Goal: Task Accomplishment & Management: Manage account settings

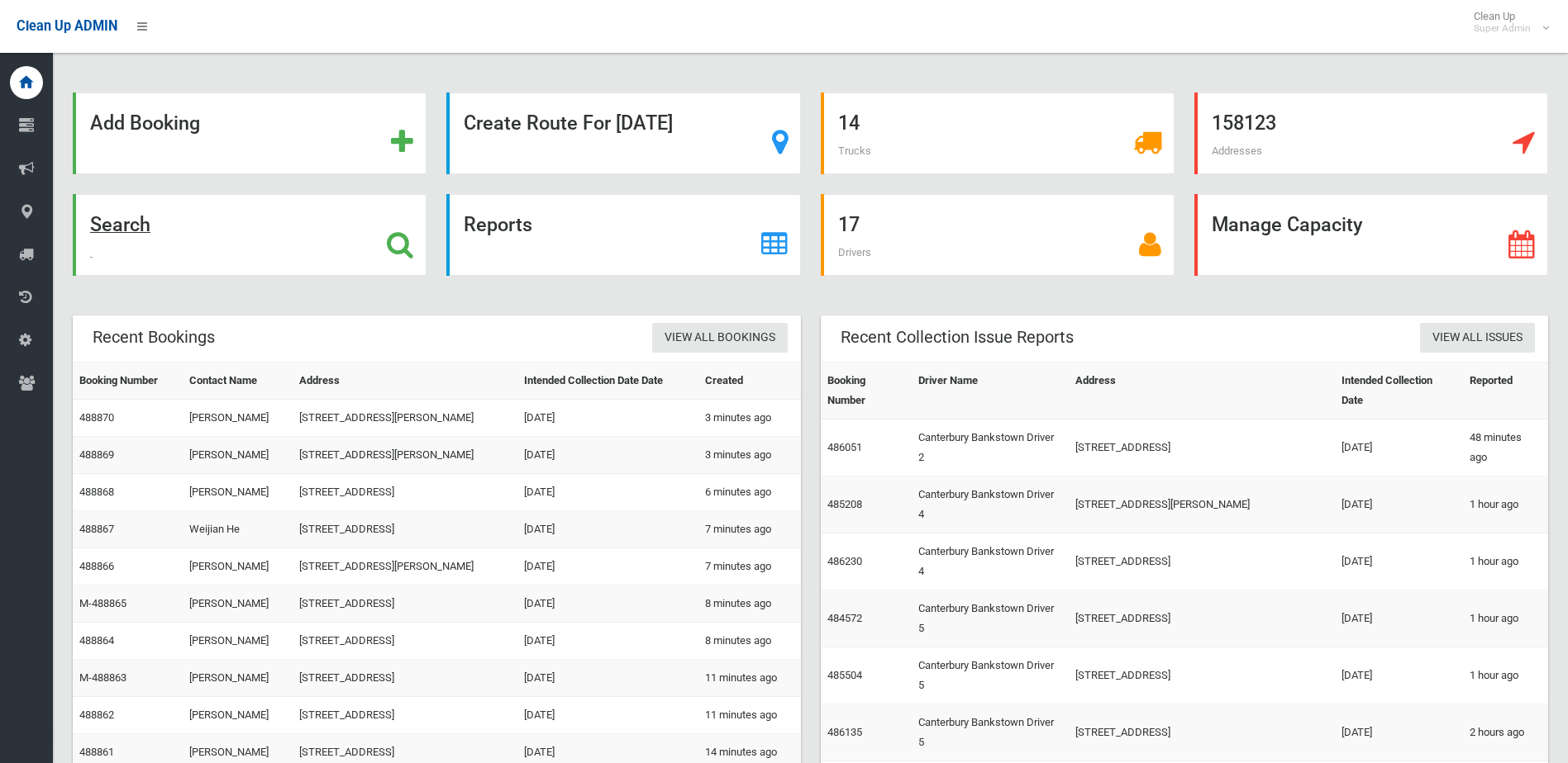
click at [399, 247] on icon at bounding box center [400, 245] width 26 height 28
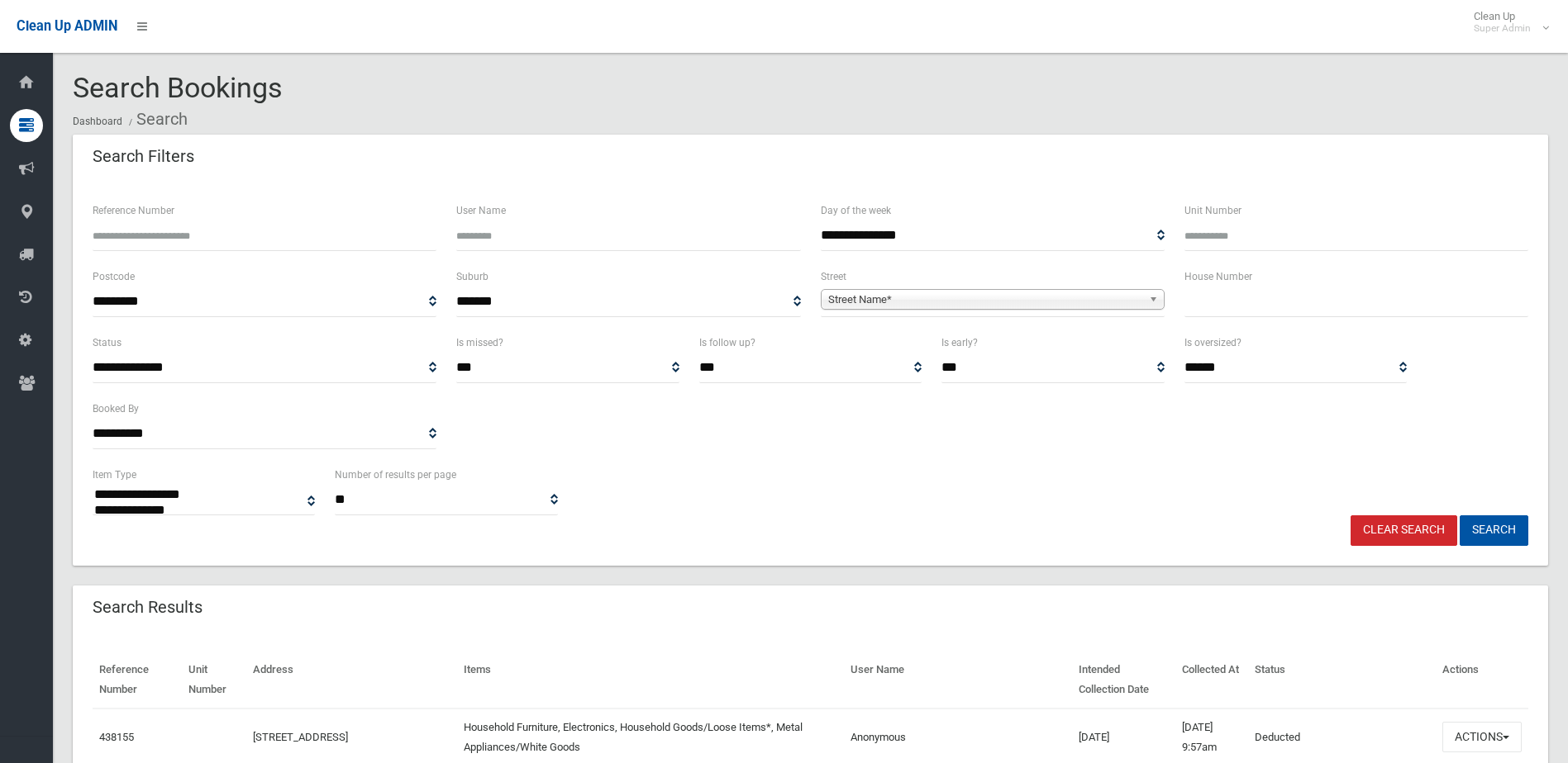
select select
click at [1298, 297] on input "text" at bounding box center [1356, 302] width 344 height 31
type input "*******"
click at [904, 305] on span "Street Name*" at bounding box center [985, 299] width 314 height 20
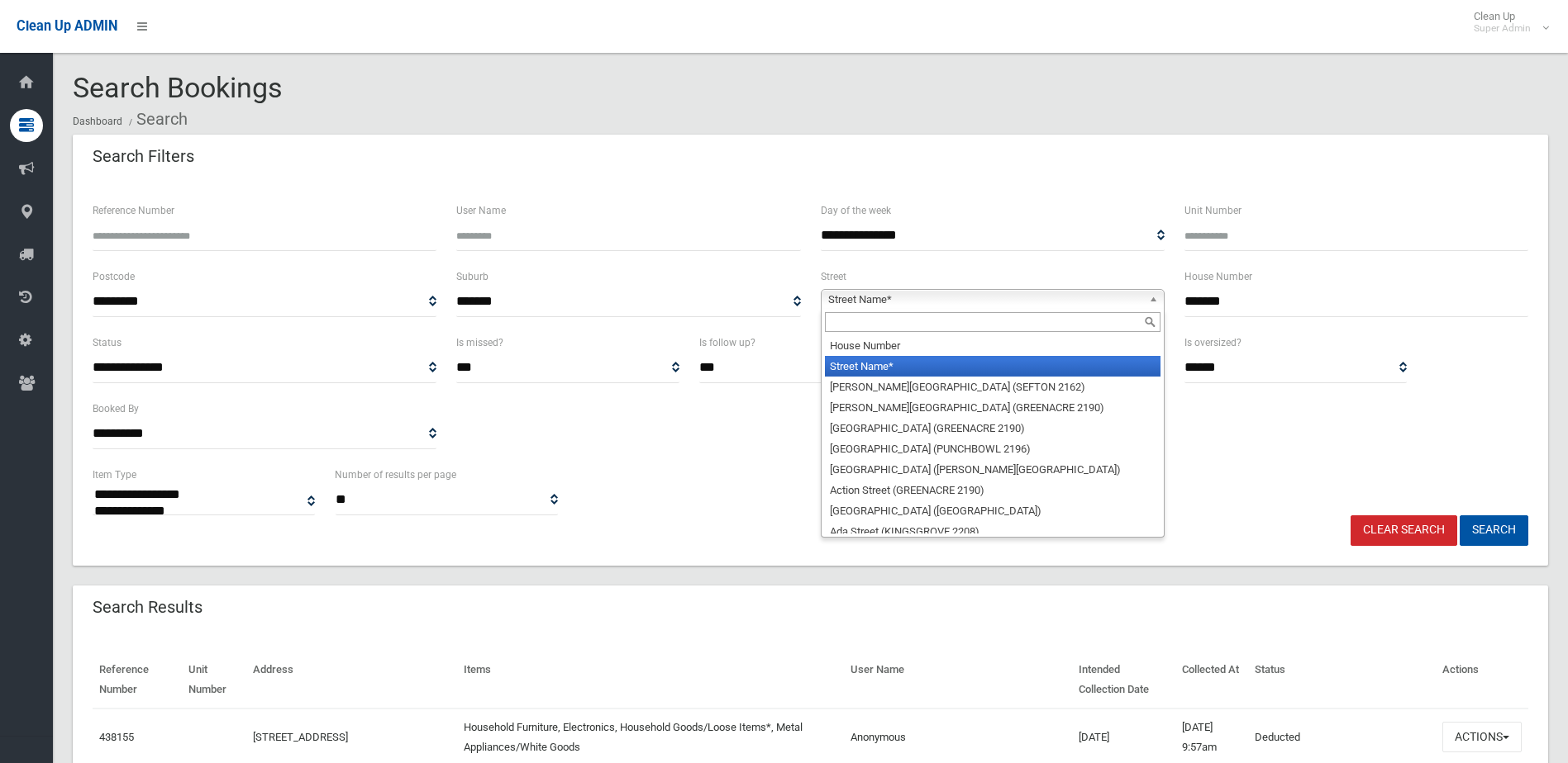
click at [900, 324] on input "text" at bounding box center [992, 322] width 336 height 20
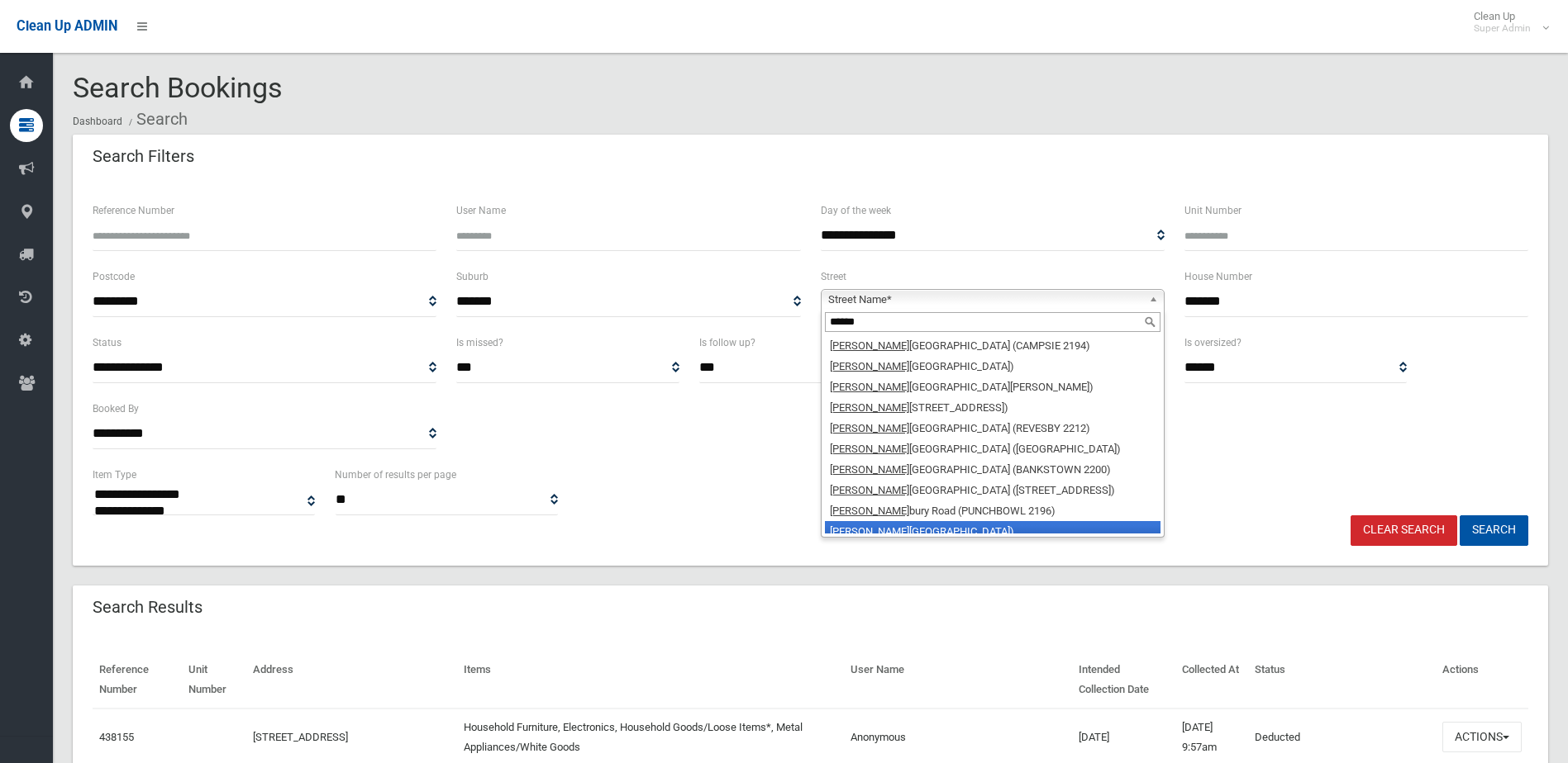
scroll to position [8, 0]
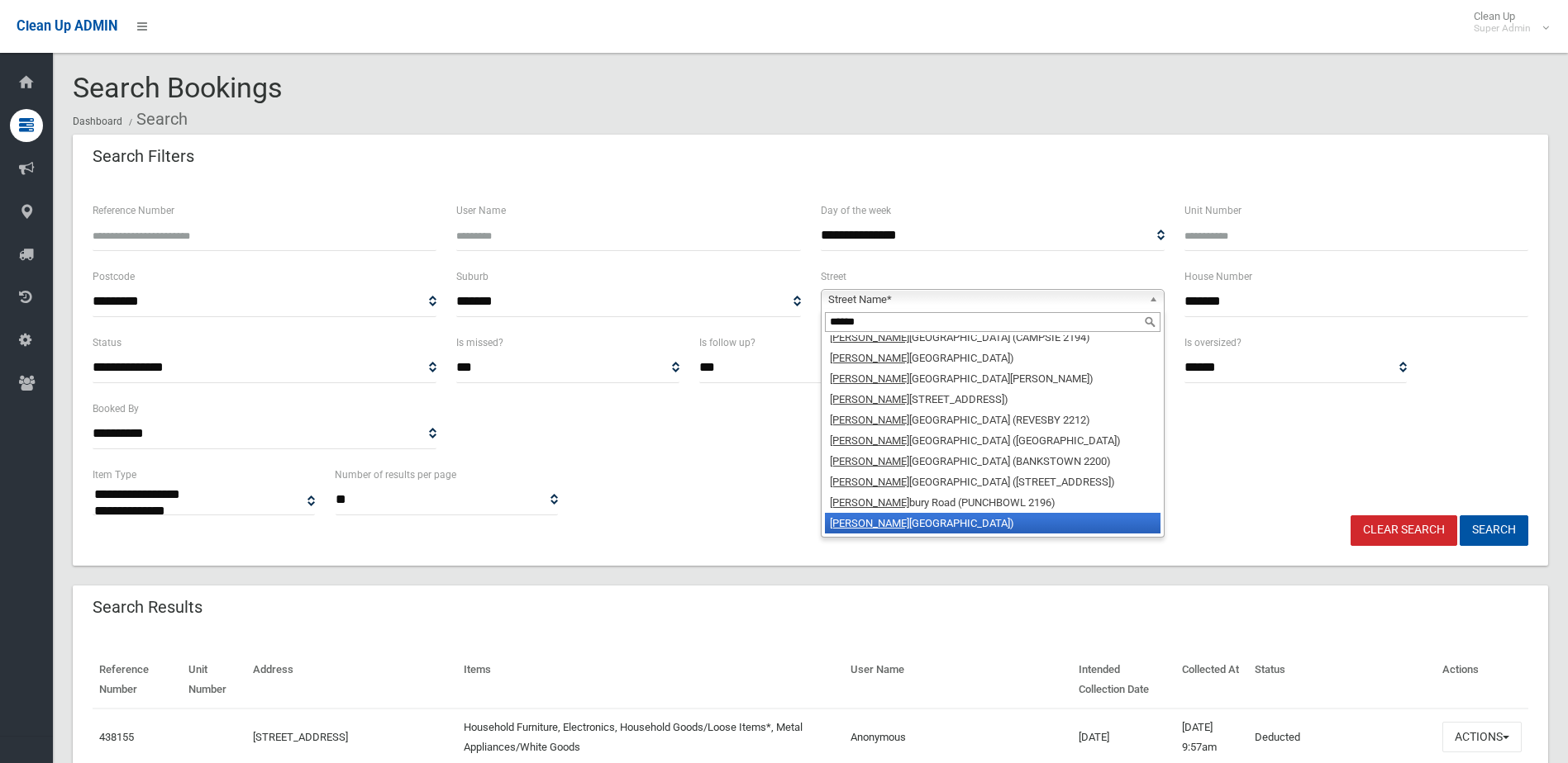
type input "******"
click at [957, 525] on li "Canter bury Road (CANTERBURY 2193)" at bounding box center [992, 523] width 336 height 21
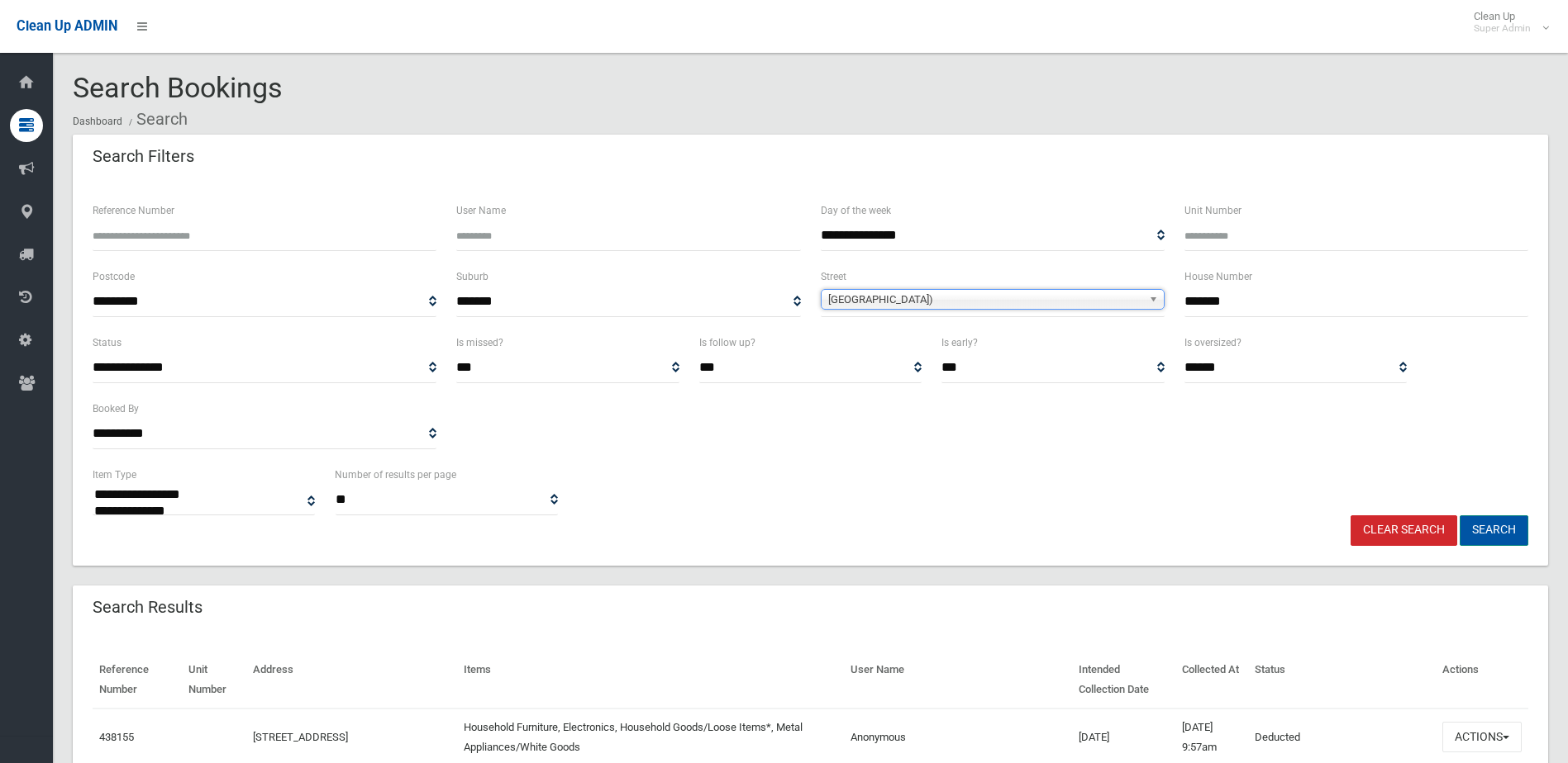
click at [1502, 531] on button "Search" at bounding box center [1493, 531] width 68 height 31
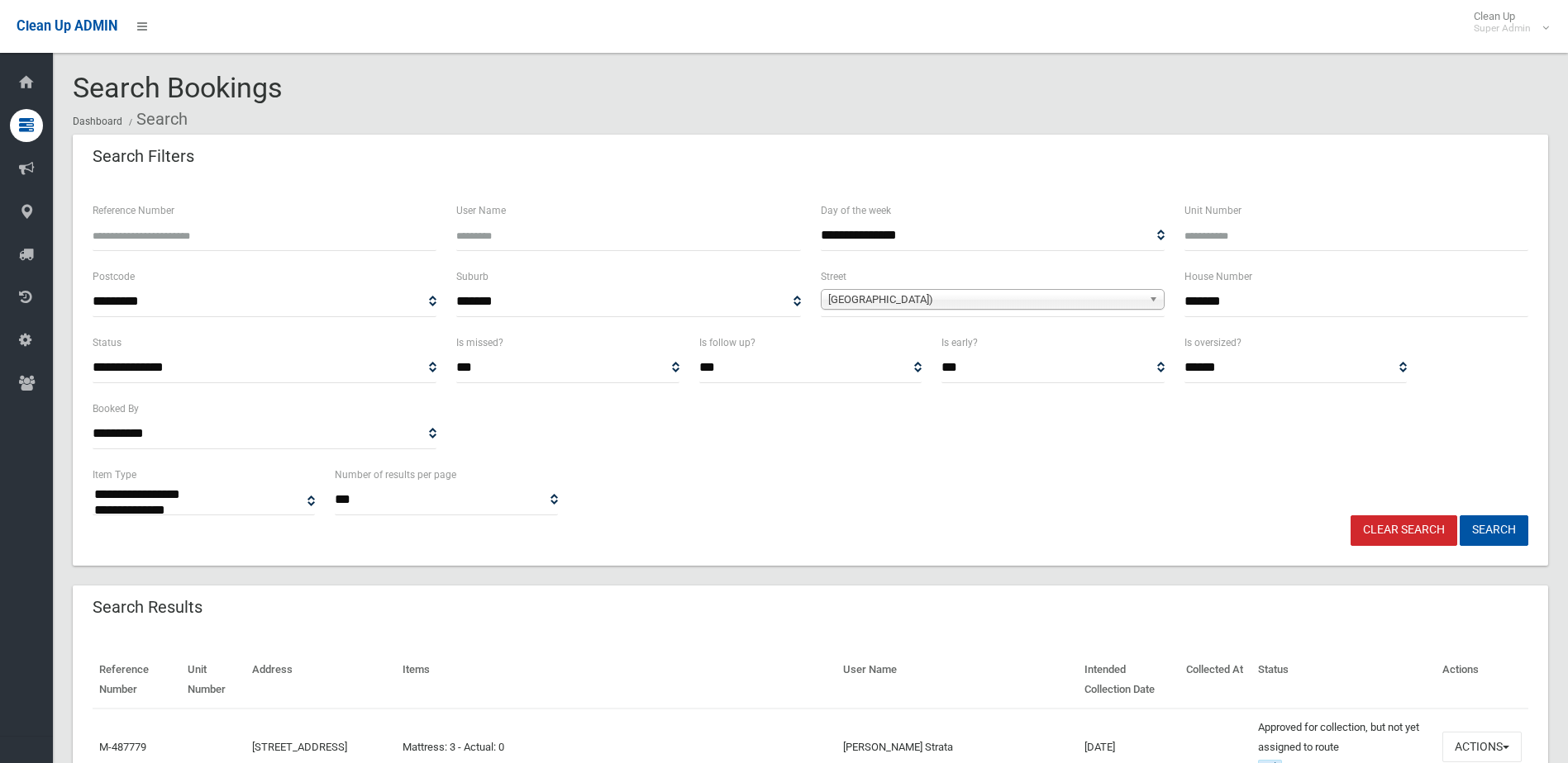
select select
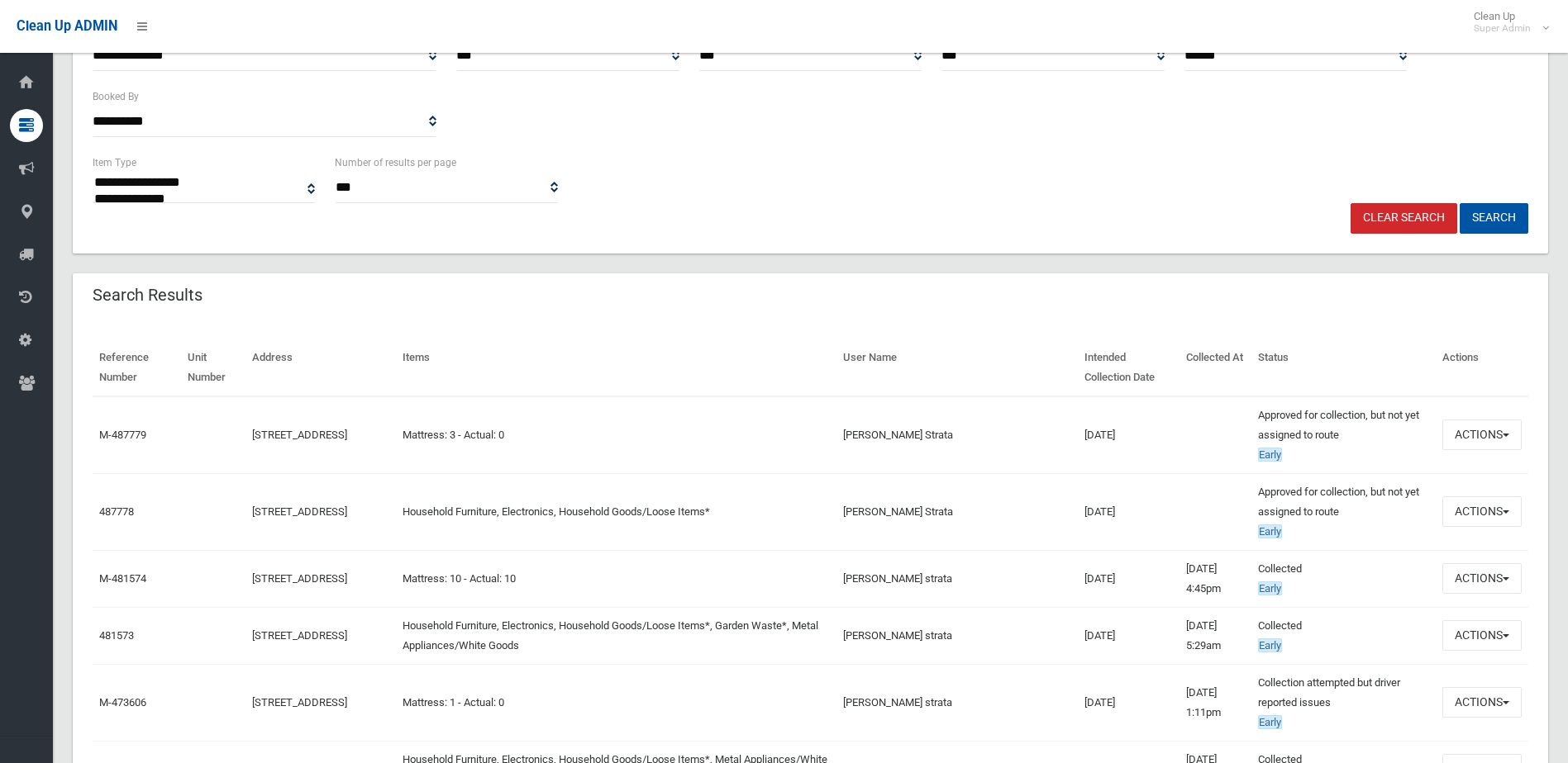
scroll to position [330, 0]
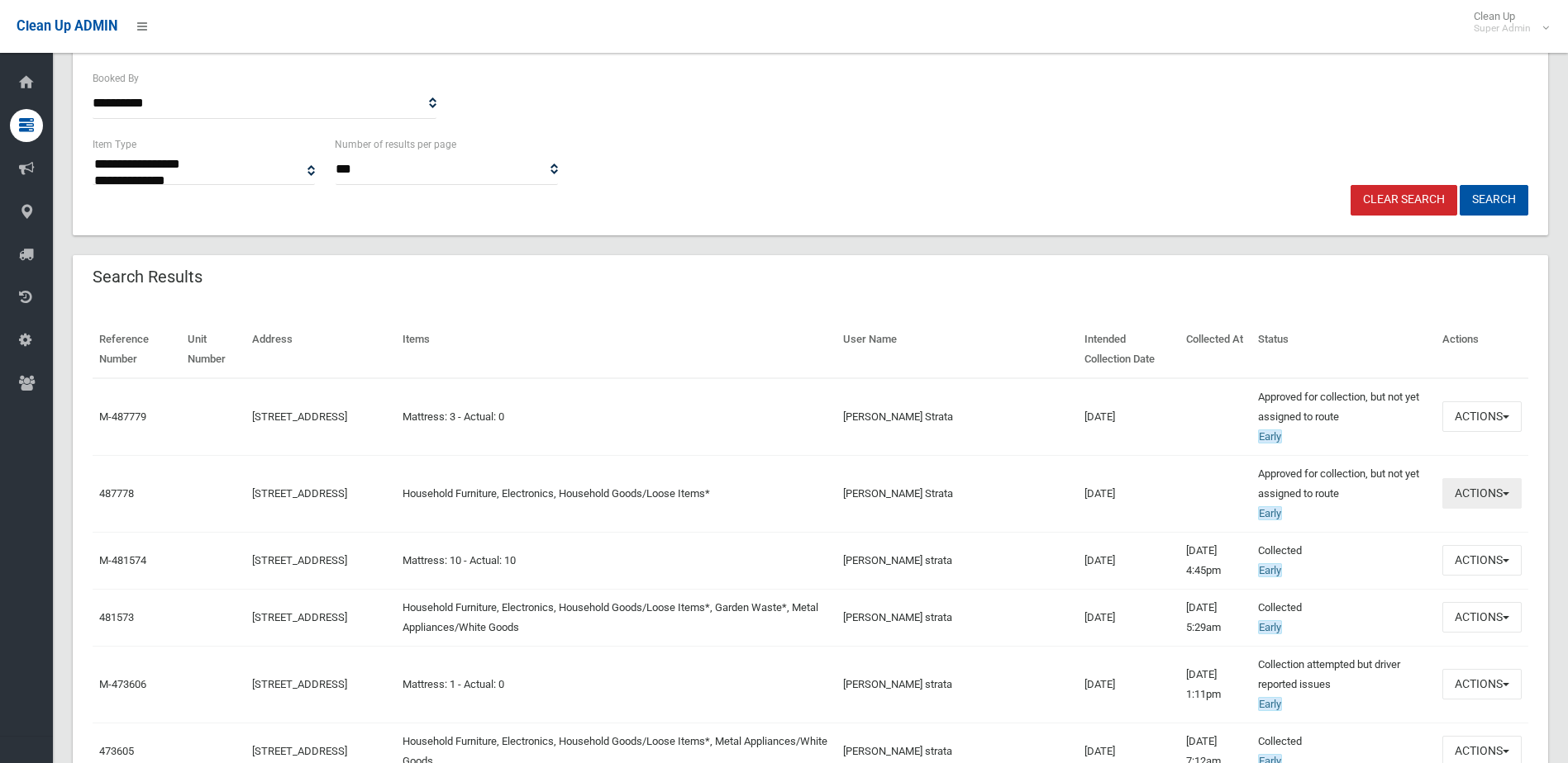
click at [1470, 483] on button "Actions" at bounding box center [1482, 493] width 80 height 31
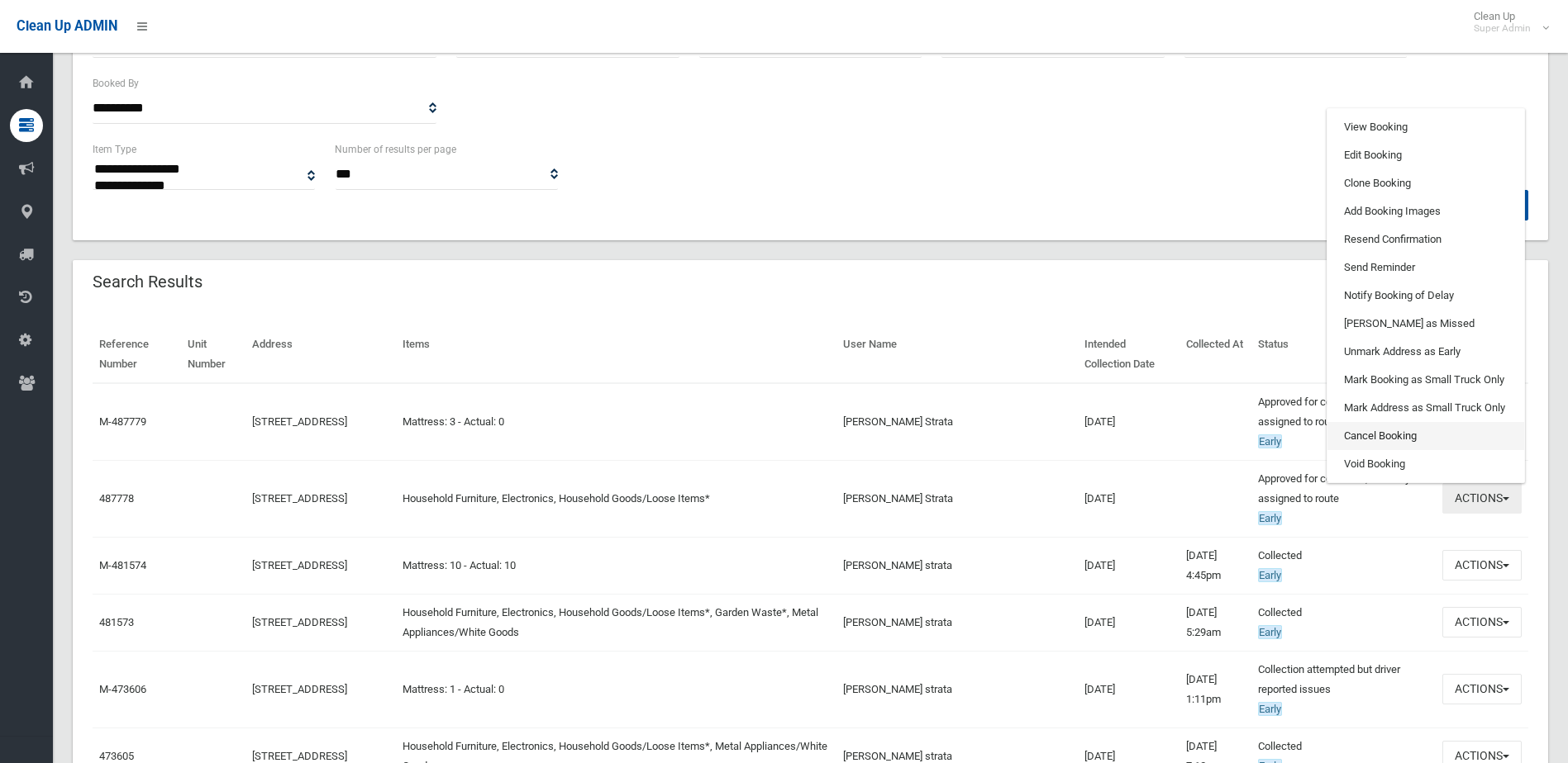
scroll to position [82, 0]
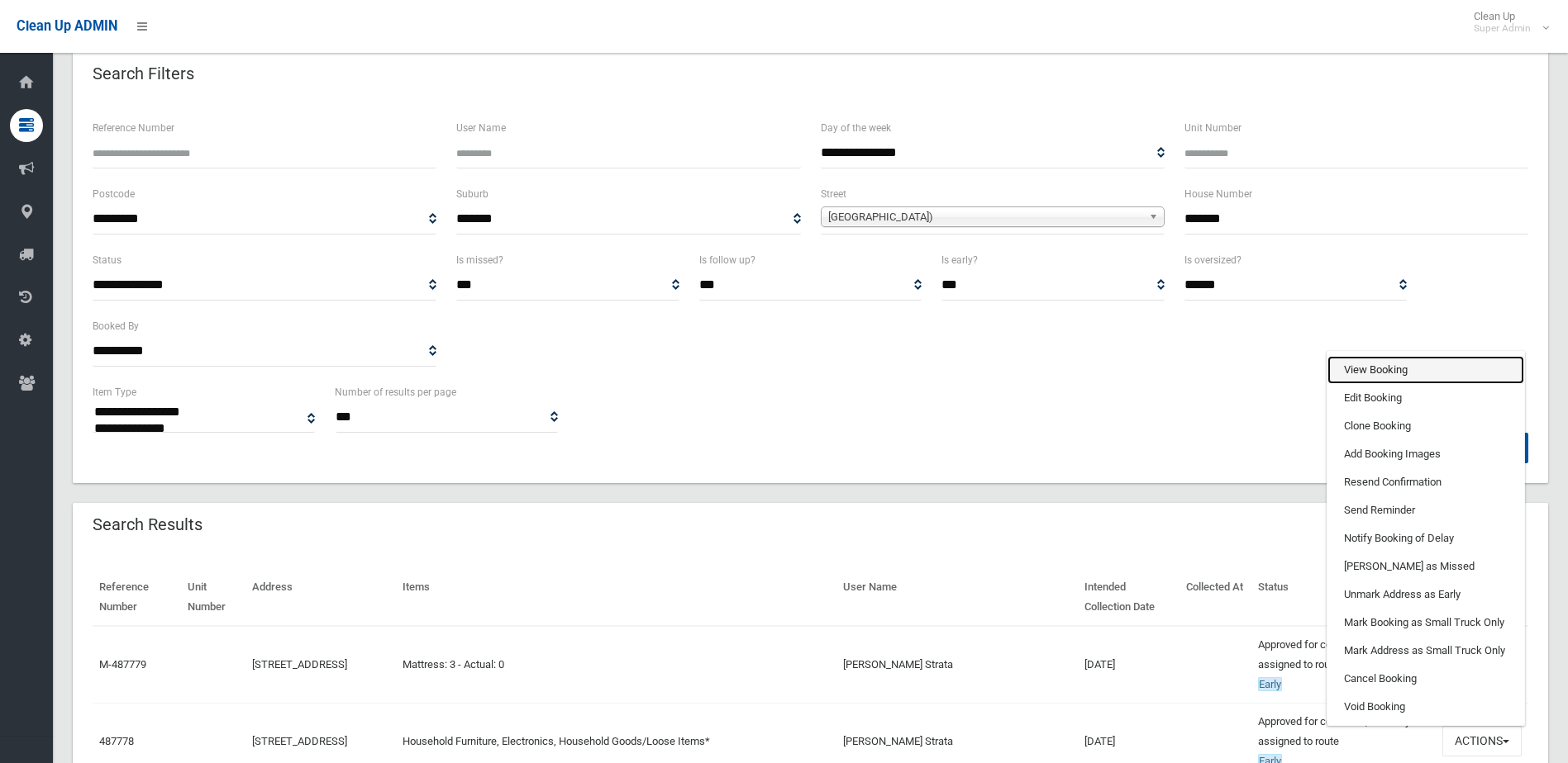
click at [1416, 370] on link "View Booking" at bounding box center [1425, 370] width 197 height 28
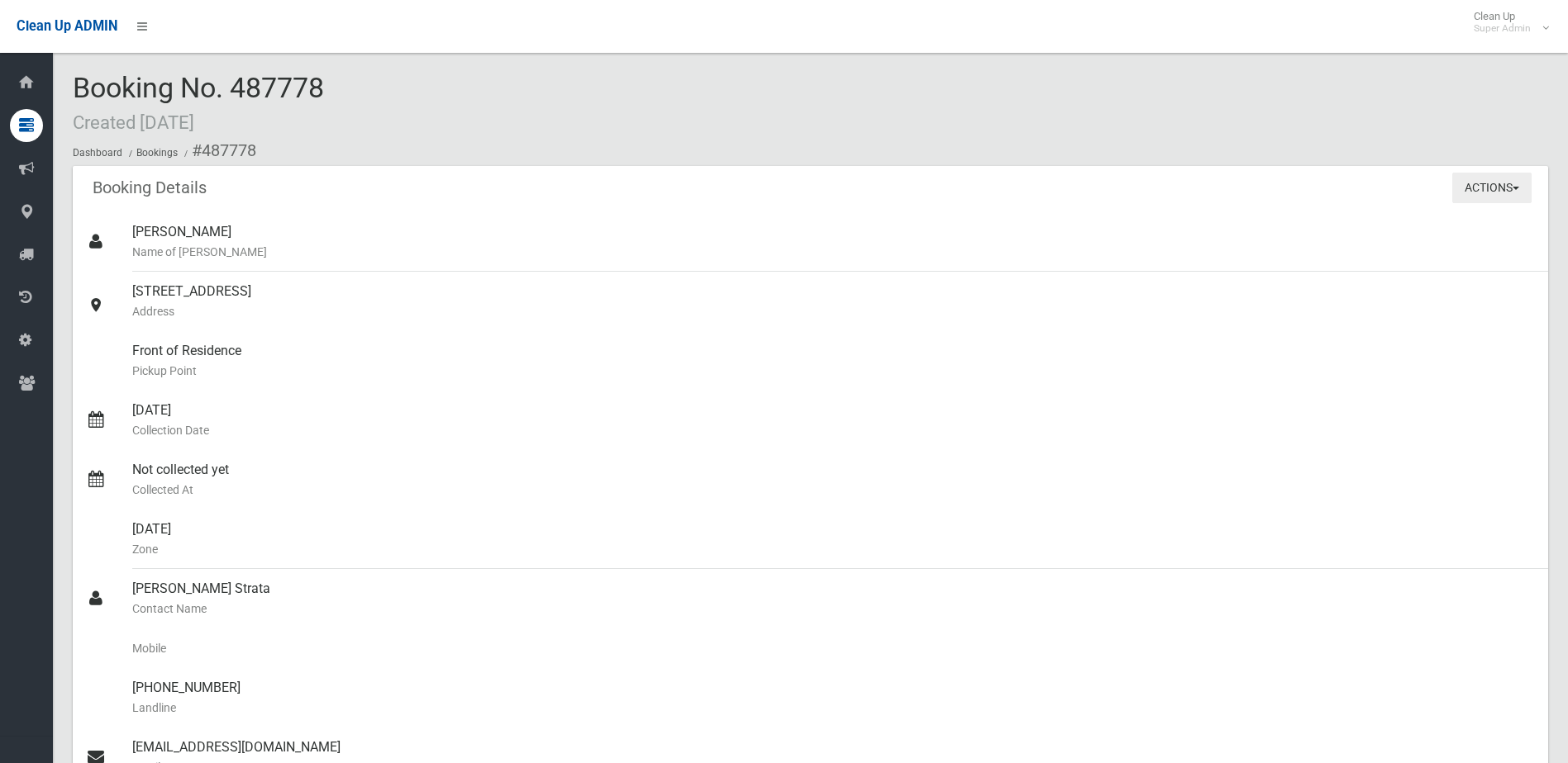
click at [1492, 182] on button "Actions" at bounding box center [1491, 187] width 80 height 31
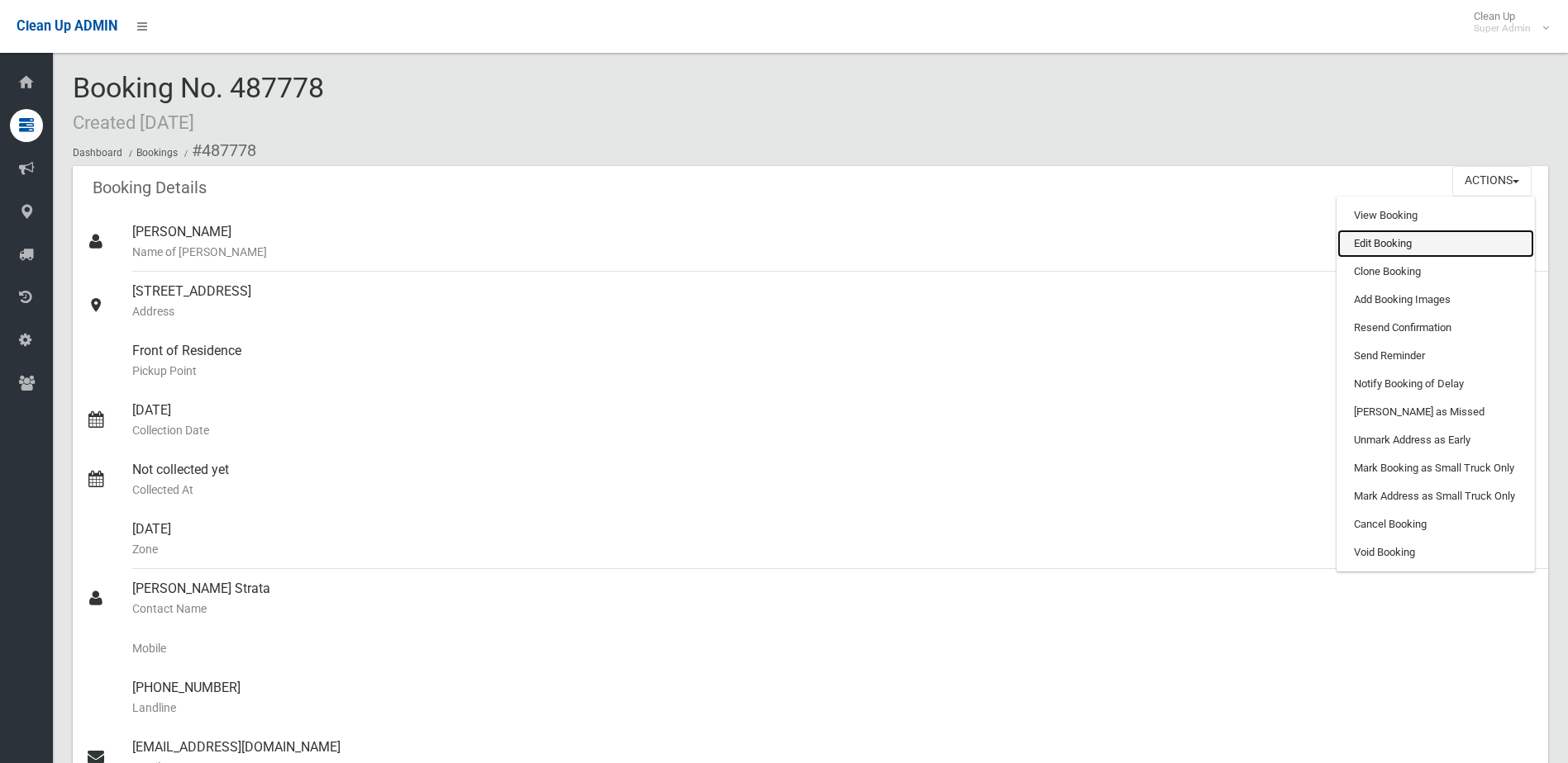
click at [1422, 246] on link "Edit Booking" at bounding box center [1436, 244] width 197 height 28
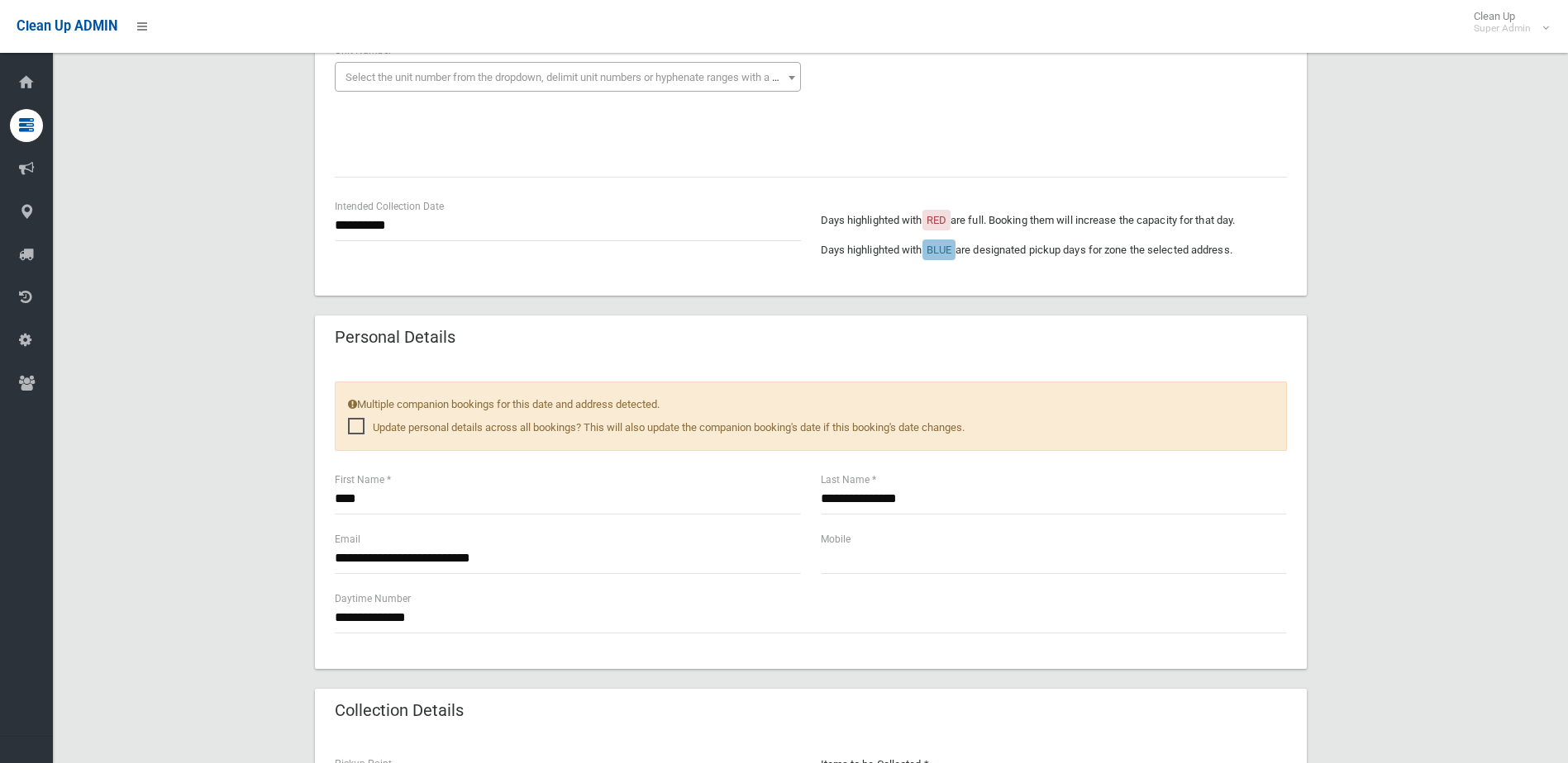
scroll to position [661, 0]
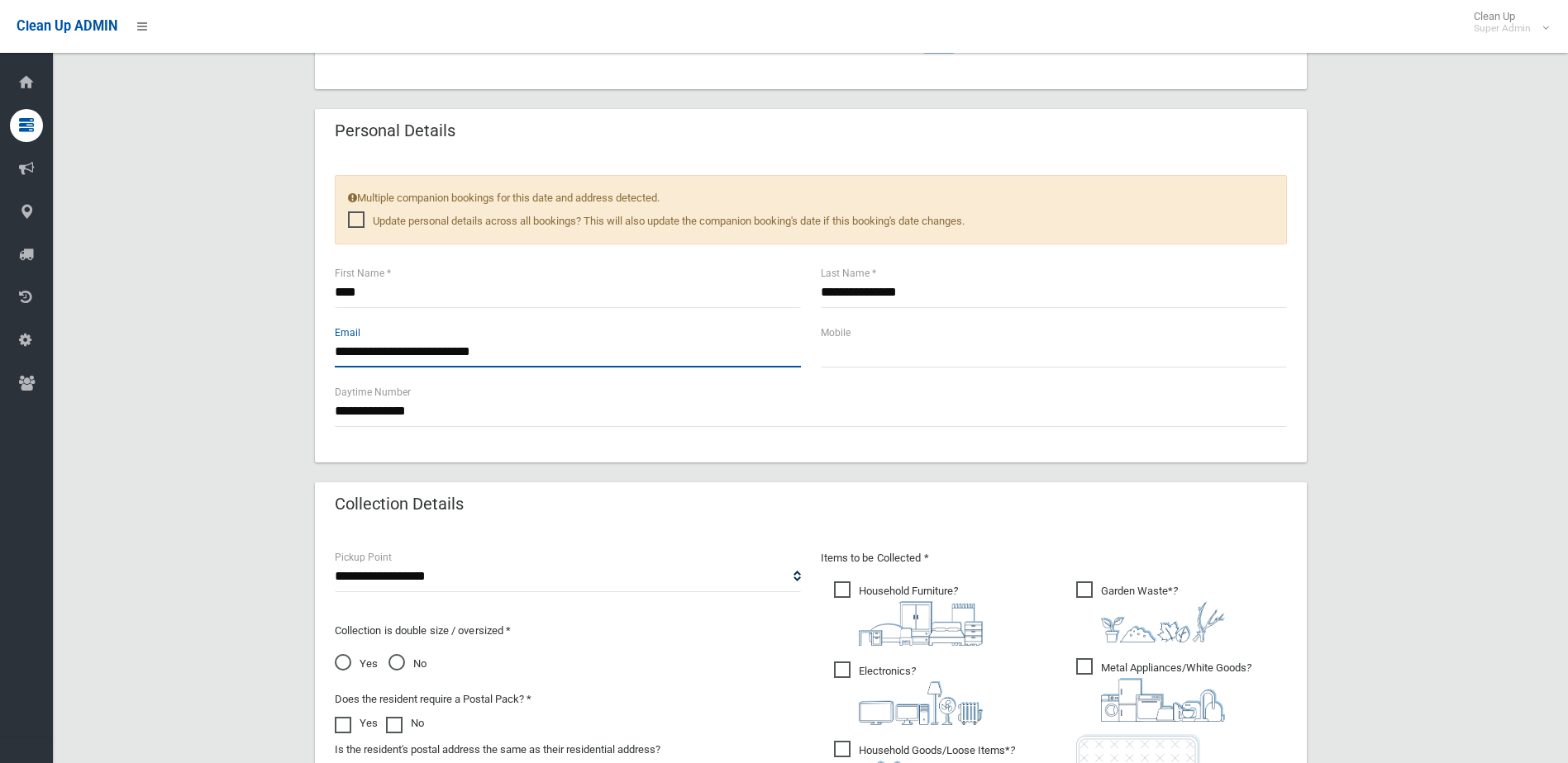
drag, startPoint x: 533, startPoint y: 353, endPoint x: 243, endPoint y: 349, distance: 290.0
click at [243, 349] on div "**********" at bounding box center [810, 328] width 1475 height 1708
paste input "text"
click at [520, 355] on input "**********" at bounding box center [567, 352] width 466 height 31
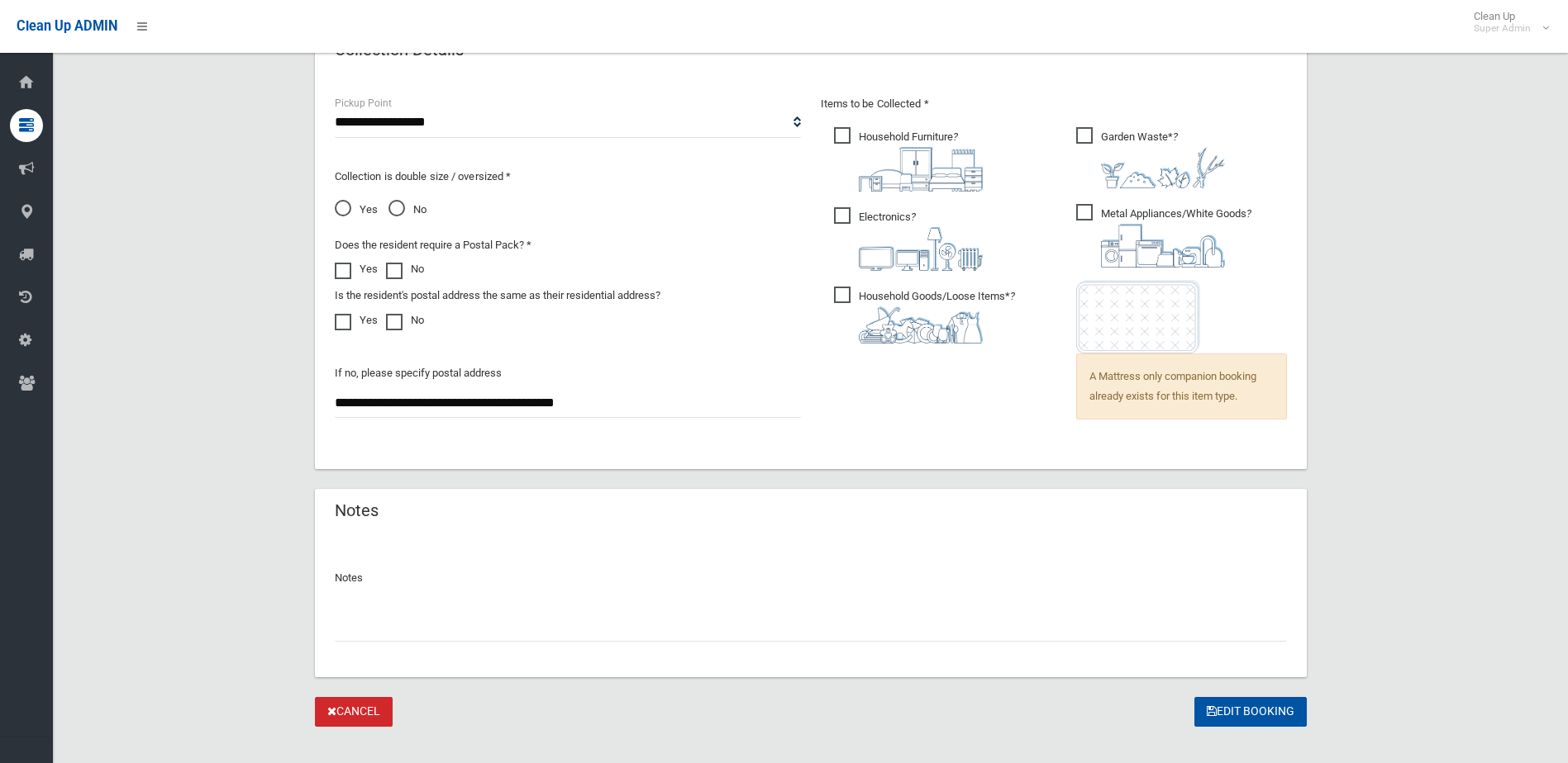
scroll to position [1138, 0]
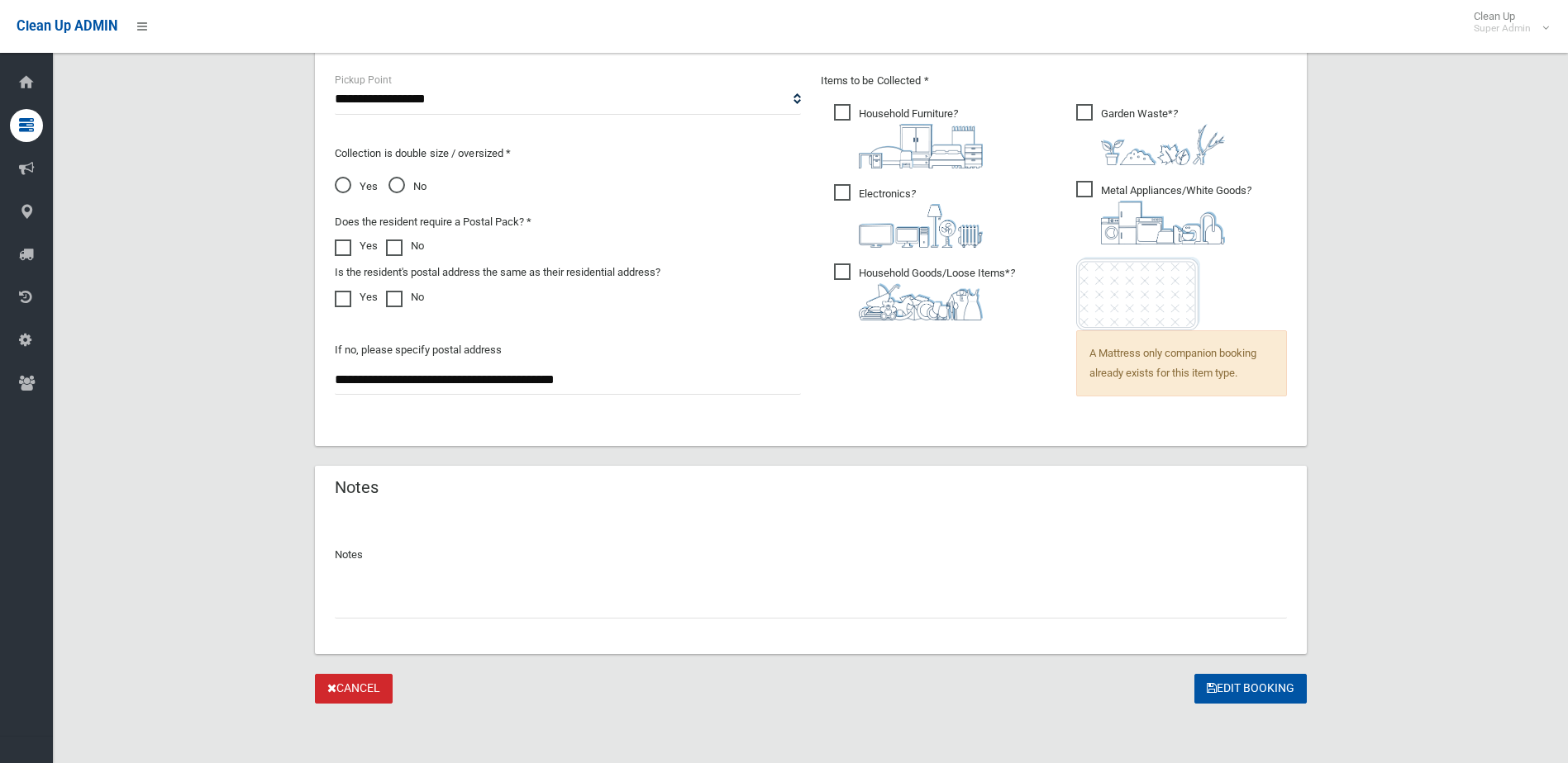
type input "**********"
click at [638, 622] on div "Notes" at bounding box center [810, 583] width 991 height 142
click at [618, 614] on input "text" at bounding box center [810, 603] width 952 height 31
type input "**********"
click at [1221, 676] on button "Edit Booking" at bounding box center [1250, 689] width 113 height 31
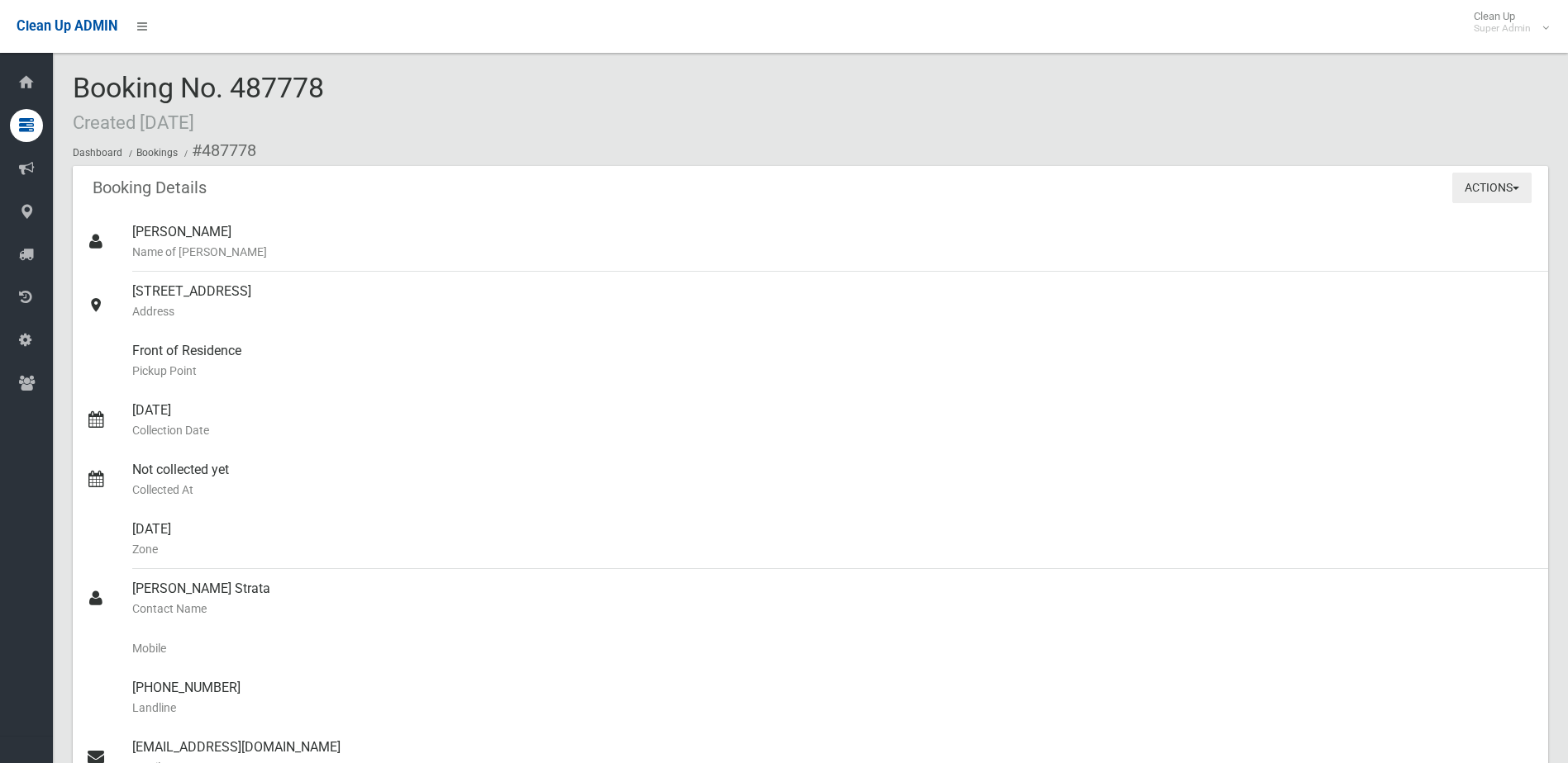
click at [1483, 187] on button "Actions" at bounding box center [1491, 187] width 80 height 31
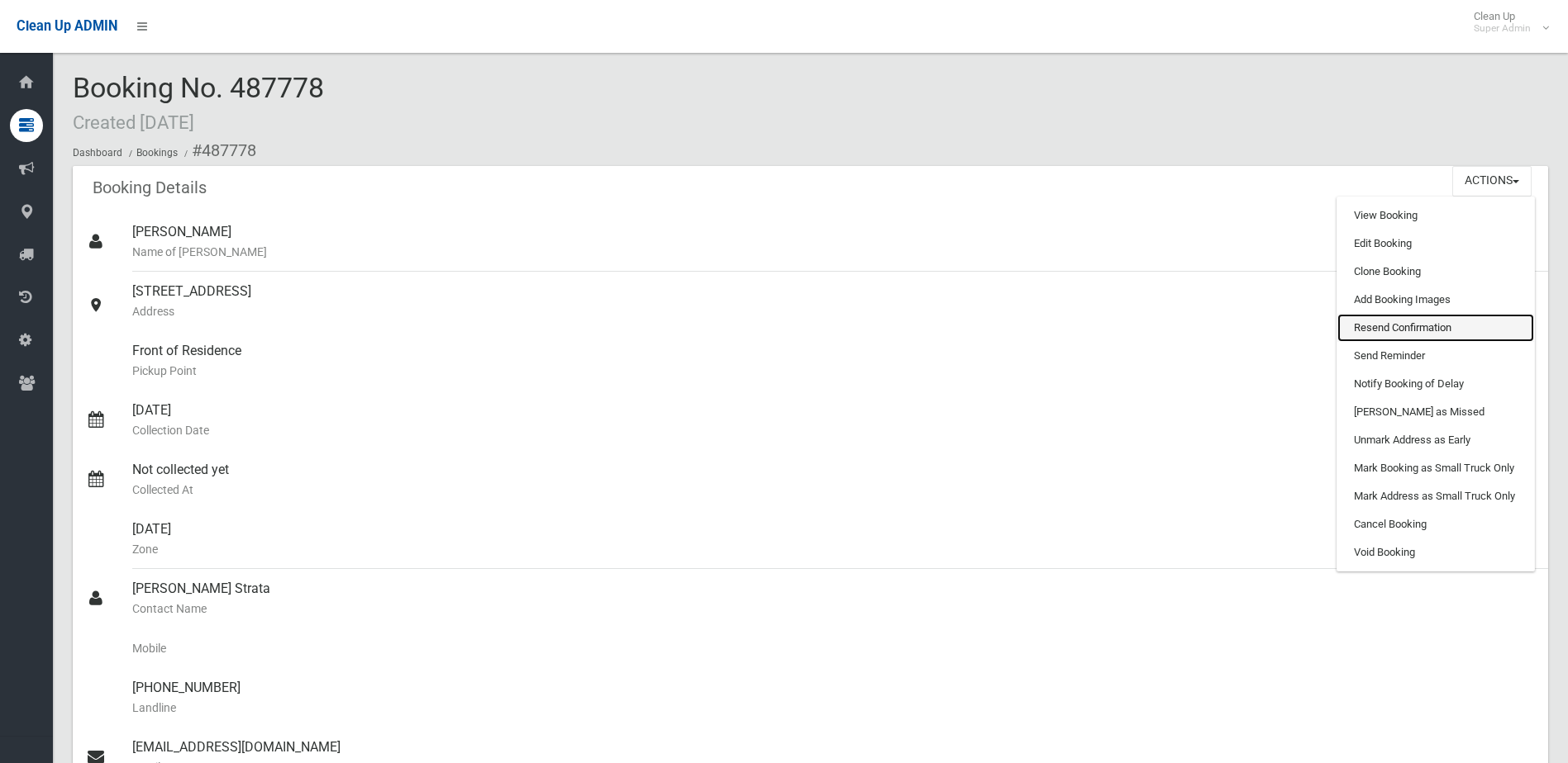
click at [1448, 321] on link "Resend Confirmation" at bounding box center [1436, 328] width 197 height 28
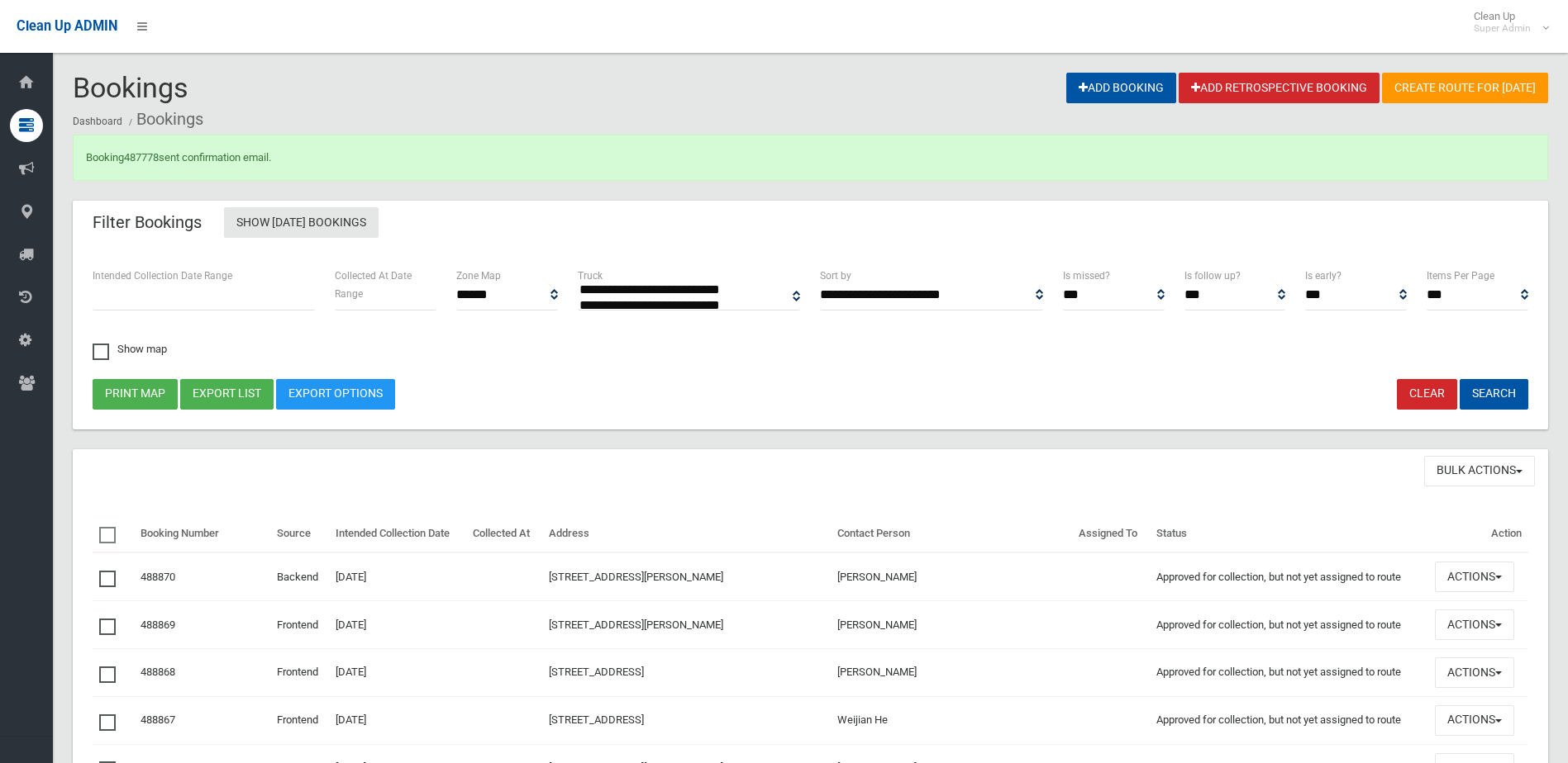
select select
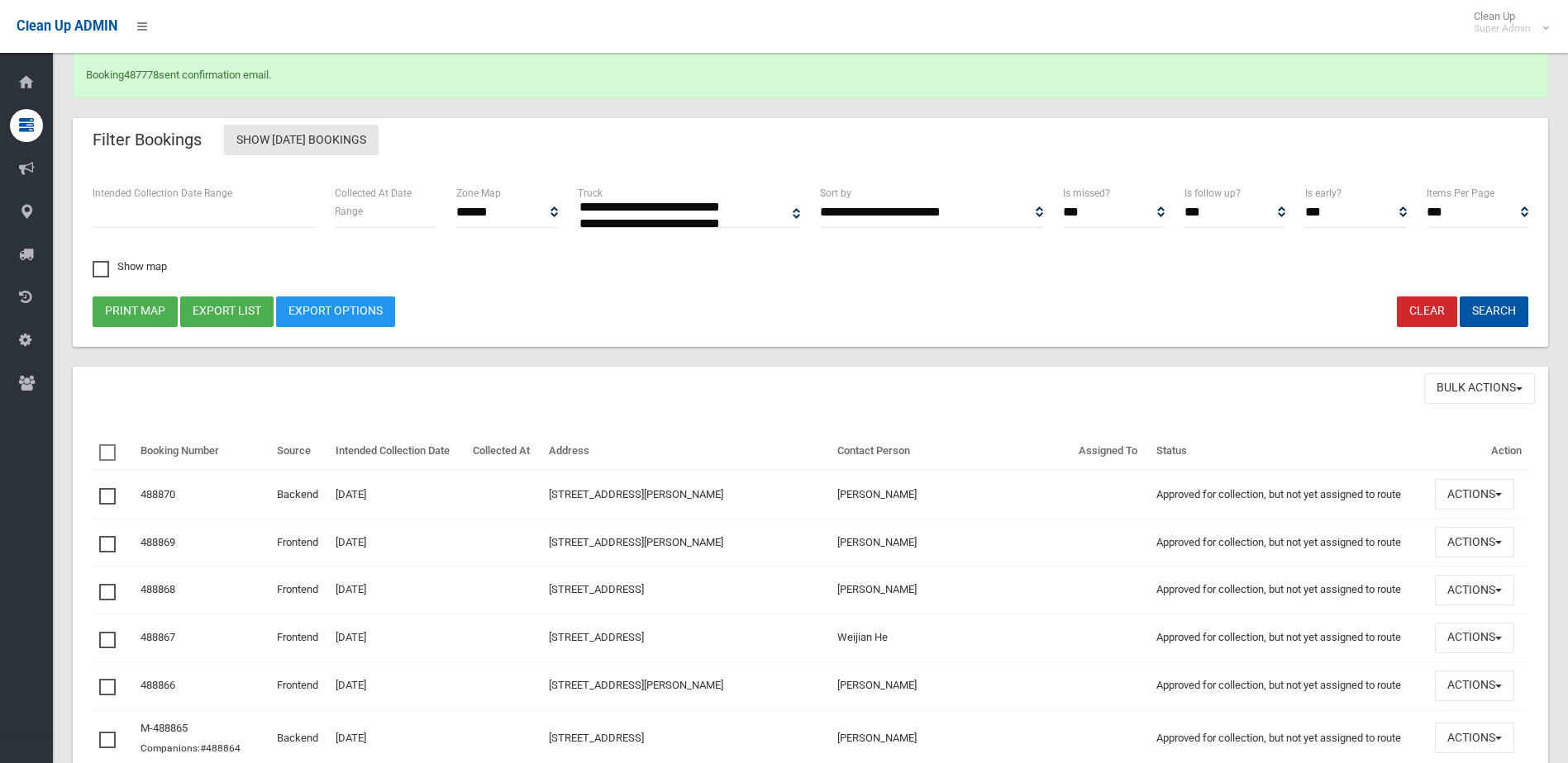
scroll to position [82, 0]
click at [150, 71] on link "487778" at bounding box center [141, 74] width 35 height 12
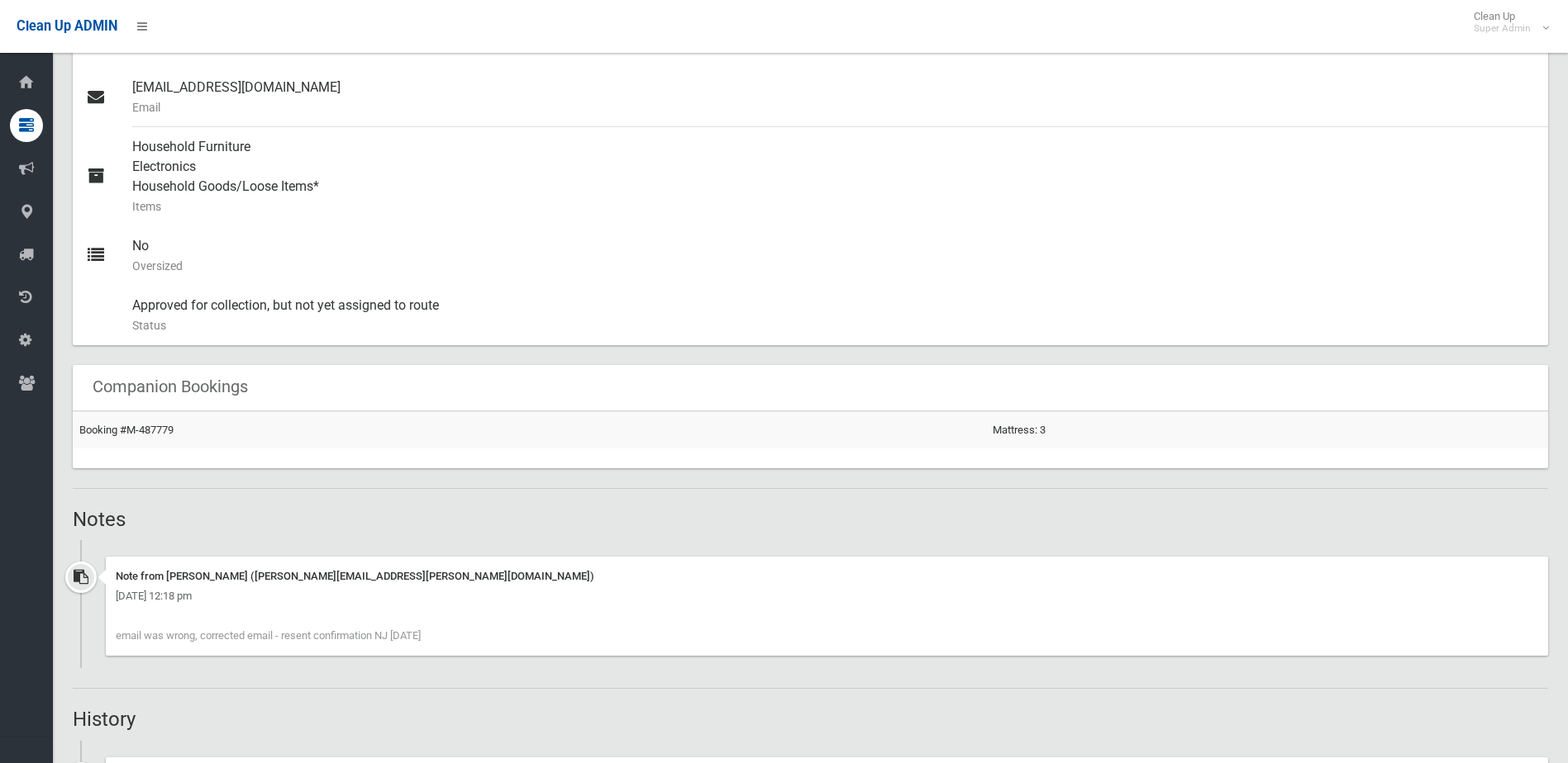
scroll to position [661, 0]
click at [128, 428] on link "Booking #M-487779" at bounding box center [127, 428] width 94 height 12
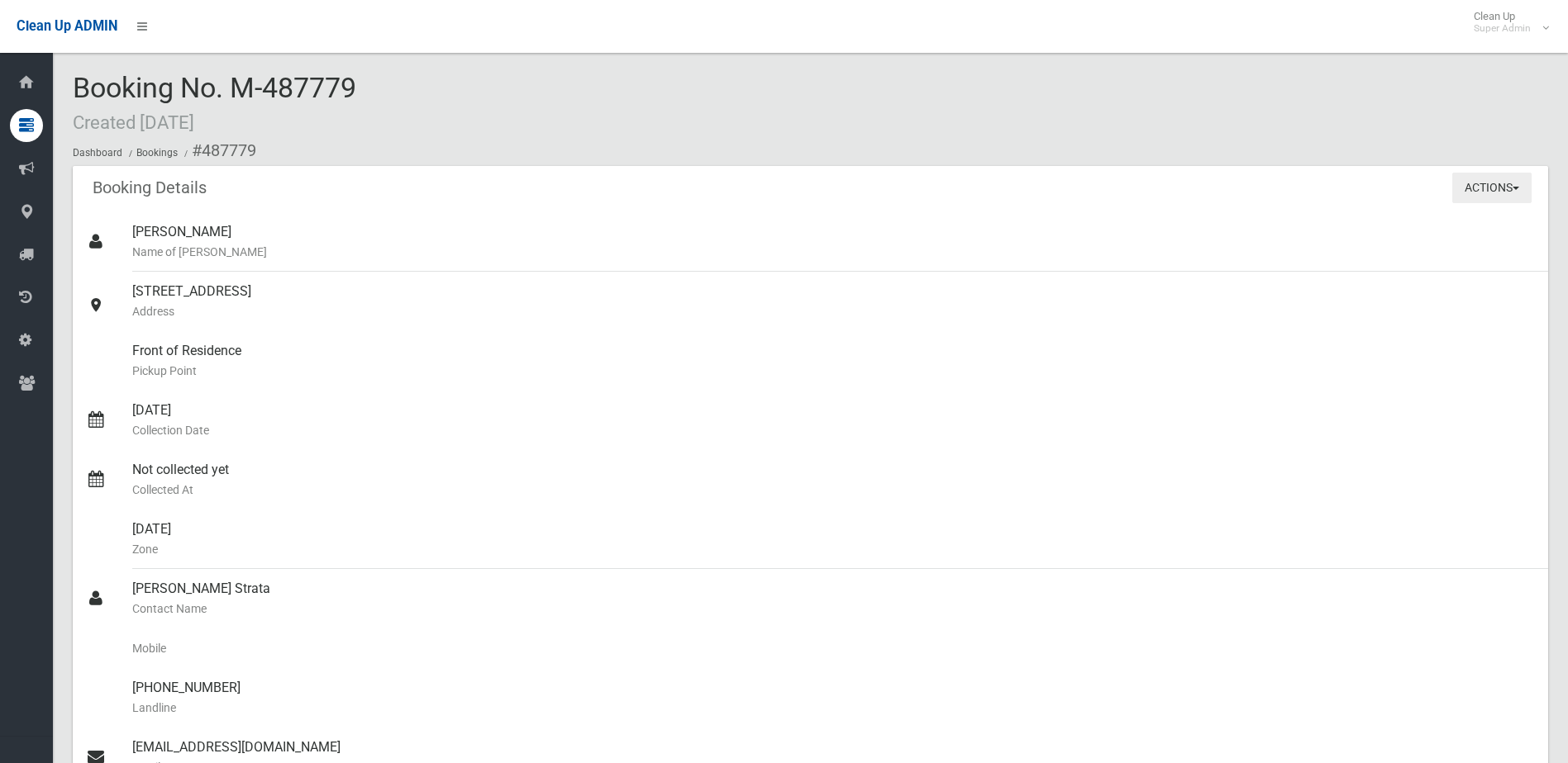
click at [1505, 186] on button "Actions" at bounding box center [1491, 187] width 80 height 31
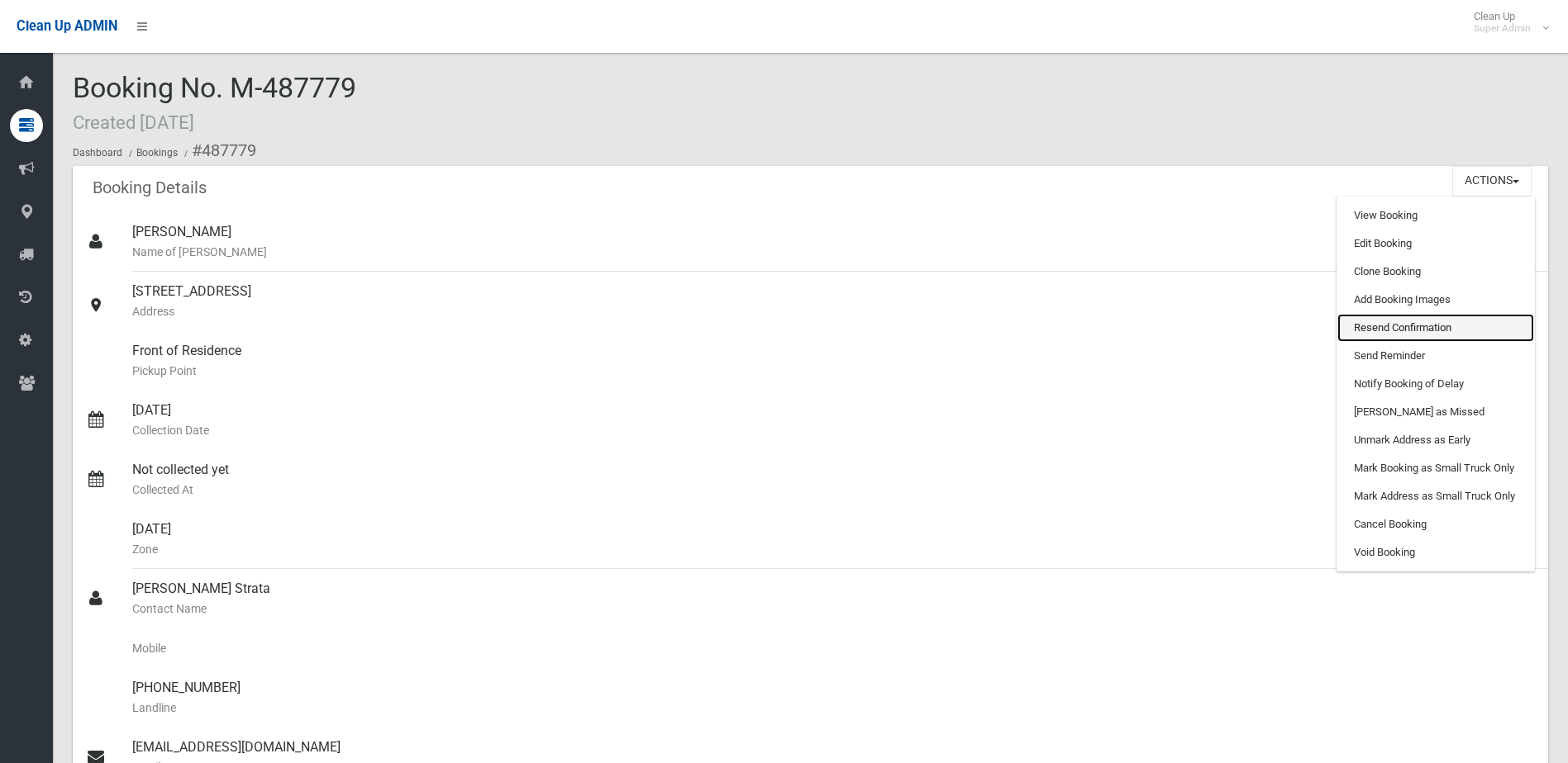
drag, startPoint x: 1462, startPoint y: 315, endPoint x: 883, endPoint y: 59, distance: 633.1
click at [1462, 315] on link "Resend Confirmation" at bounding box center [1436, 328] width 197 height 28
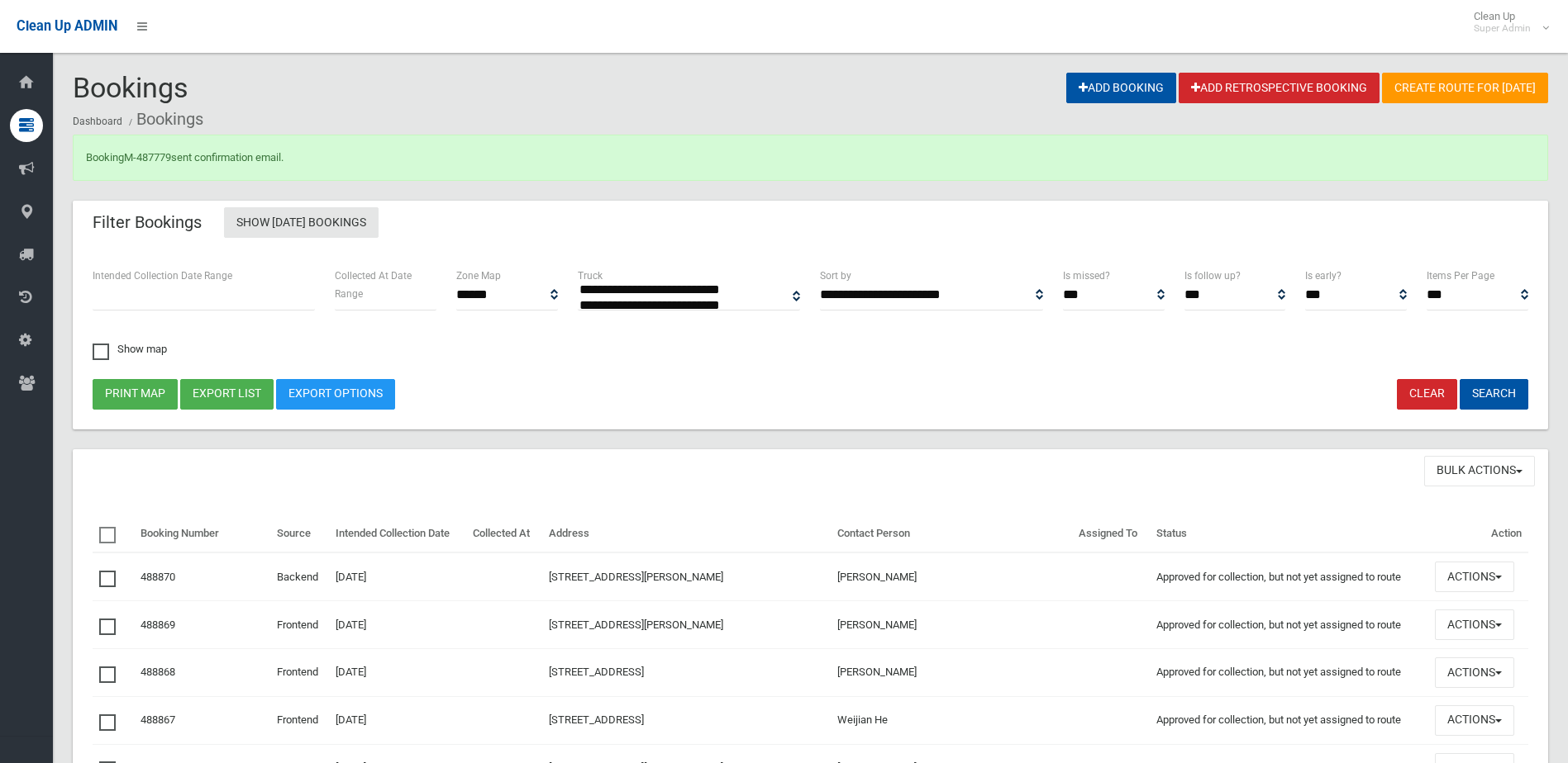
select select
